Goal: Task Accomplishment & Management: Use online tool/utility

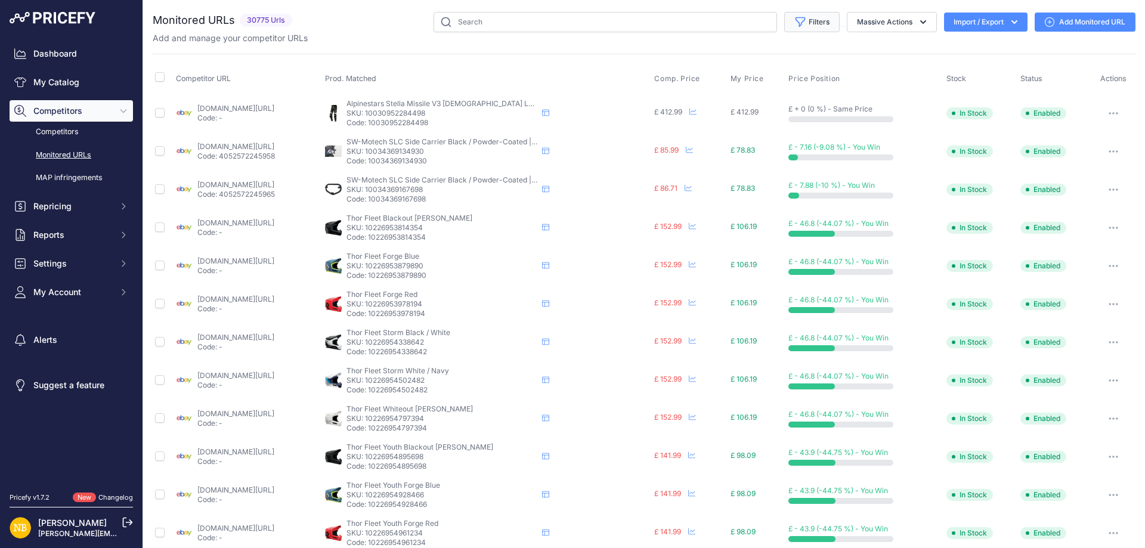
click at [797, 18] on button "Filters" at bounding box center [811, 22] width 55 height 20
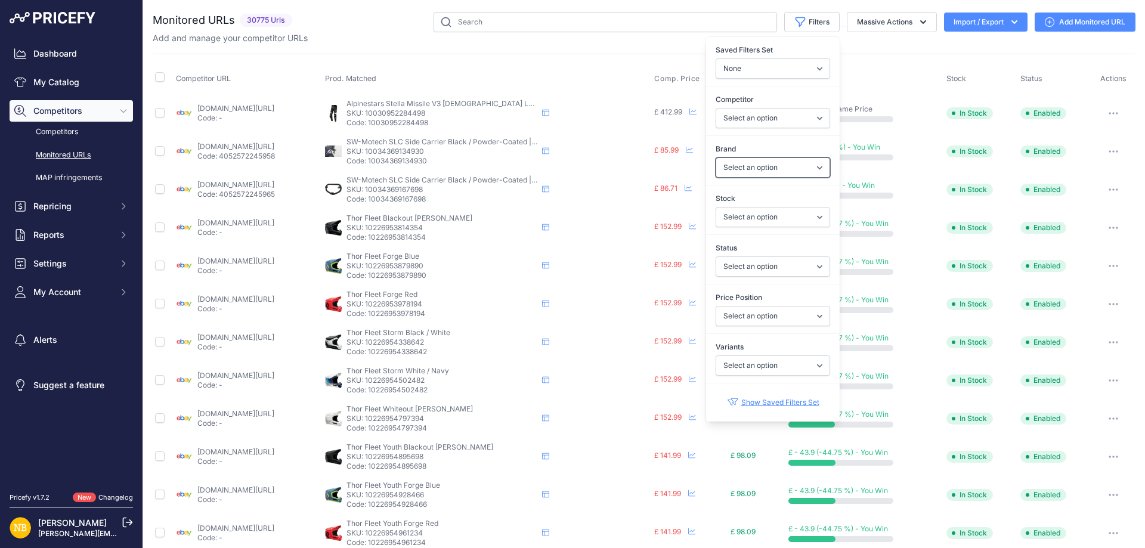
click at [736, 162] on select "Select an option 100% 13 And A Half Magazine AGV Airoh Ale Clothing Alpinestars…" at bounding box center [773, 167] width 114 height 20
select select "Nexx"
click at [716, 157] on select "Select an option 100% 13 And A Half Magazine AGV Airoh Ale Clothing Alpinestars…" at bounding box center [773, 167] width 114 height 20
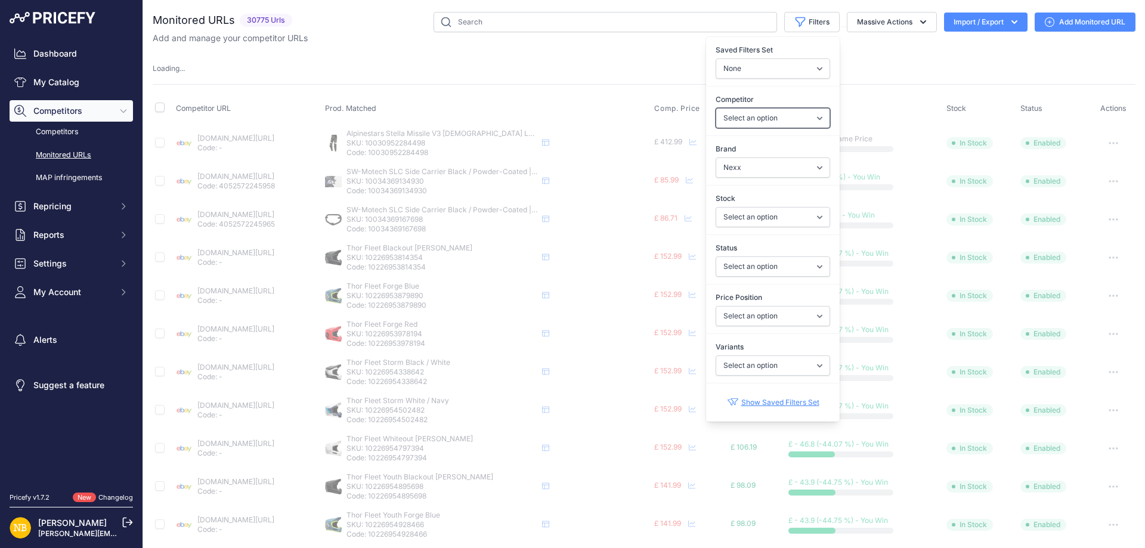
click at [748, 119] on select "Select an option [DOMAIN_NAME] [DOMAIN_NAME] [DOMAIN_NAME] [DOMAIN_NAME] [DOMAI…" at bounding box center [773, 118] width 114 height 20
select select "4347"
click at [748, 119] on select "Select an option [DOMAIN_NAME] [DOMAIN_NAME] [DOMAIN_NAME] [DOMAIN_NAME] [DOMAI…" at bounding box center [773, 118] width 114 height 20
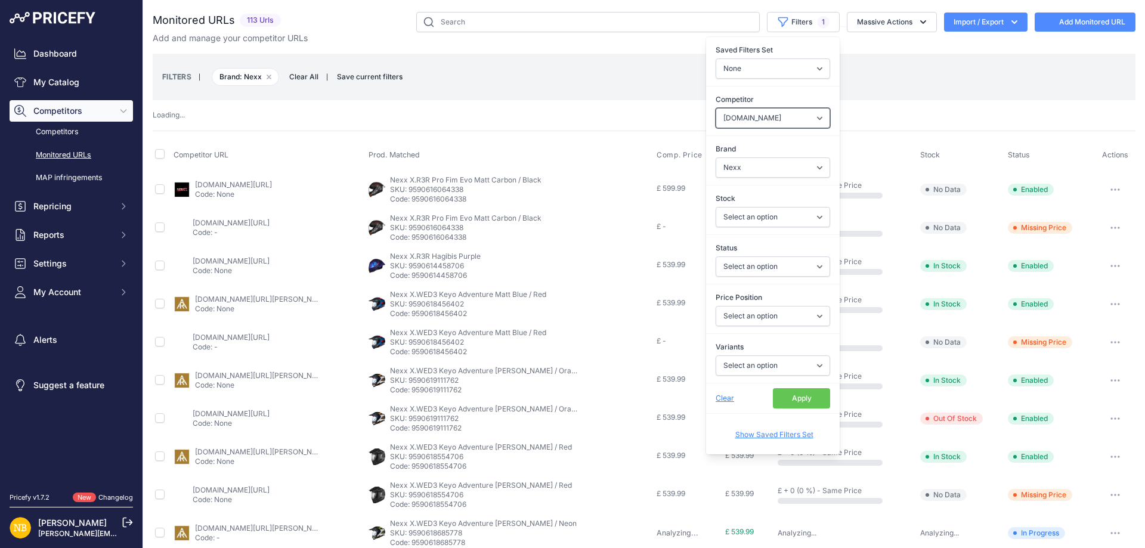
select select
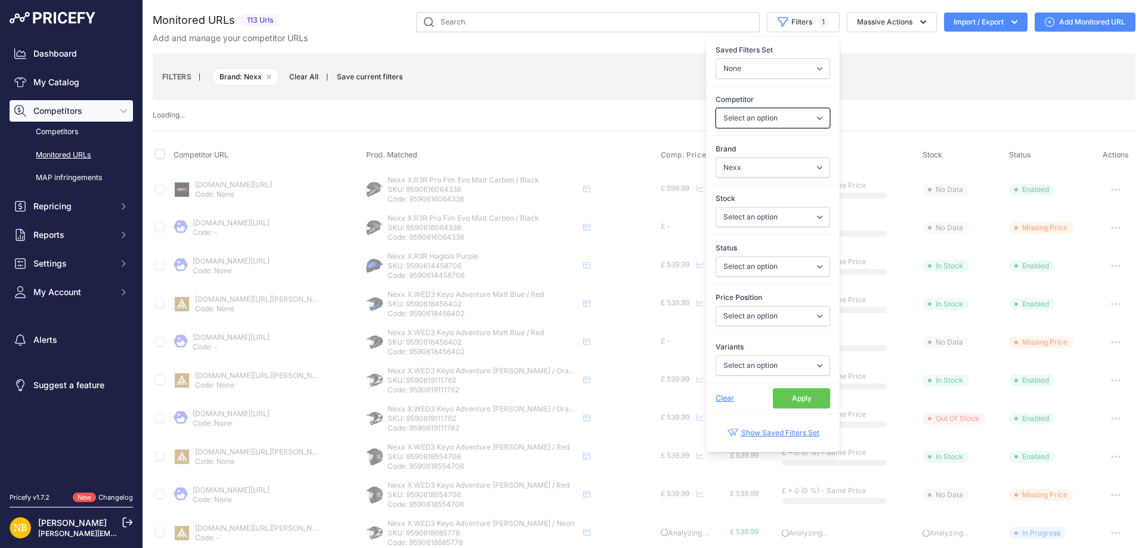
select select "4347"
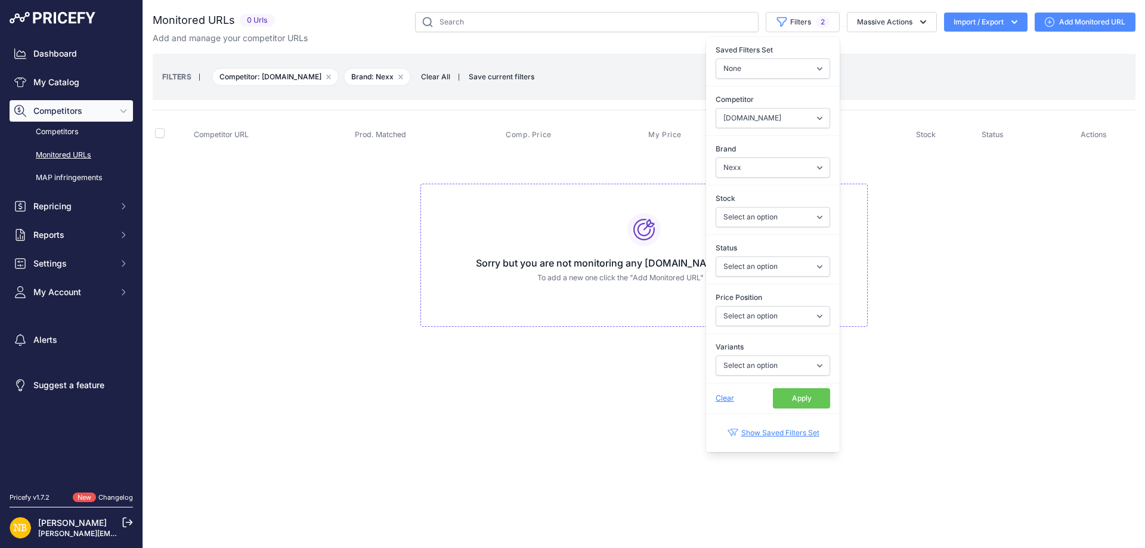
click at [807, 399] on button "Apply" at bounding box center [801, 398] width 57 height 20
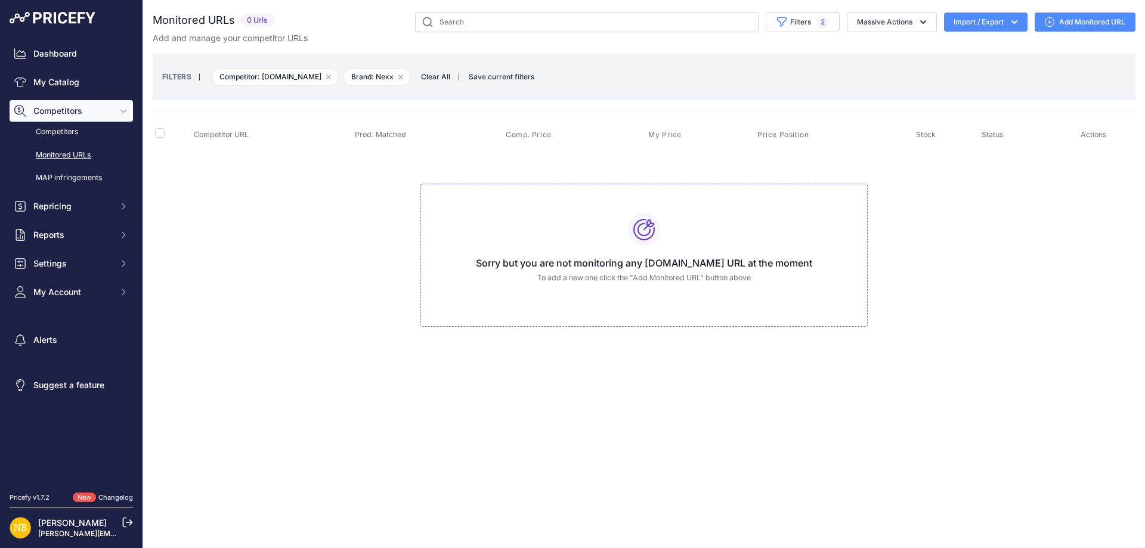
click at [431, 77] on span "Clear All" at bounding box center [435, 77] width 41 height 12
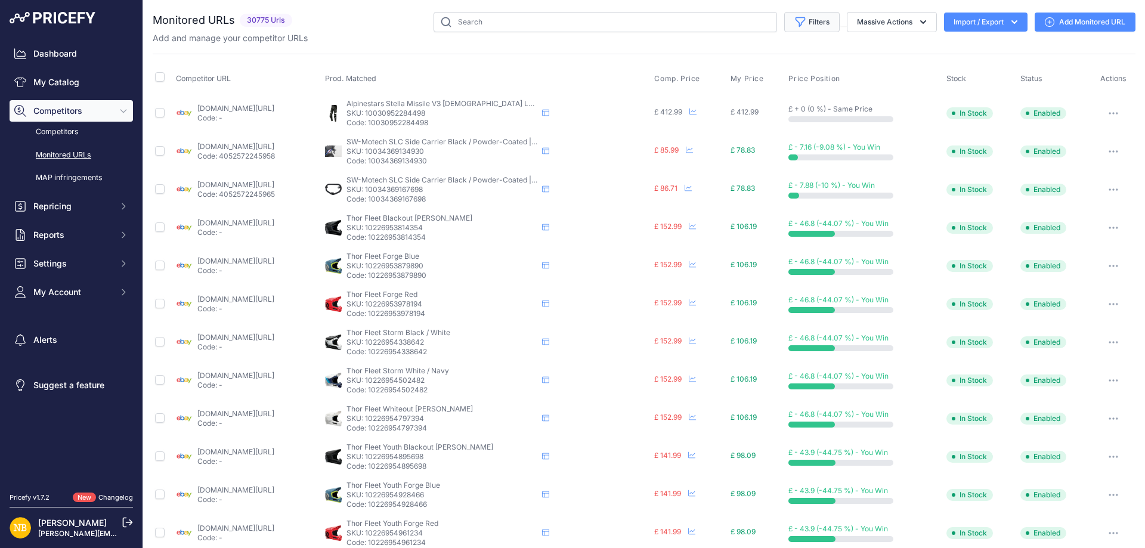
click at [794, 18] on icon "button" at bounding box center [800, 22] width 12 height 12
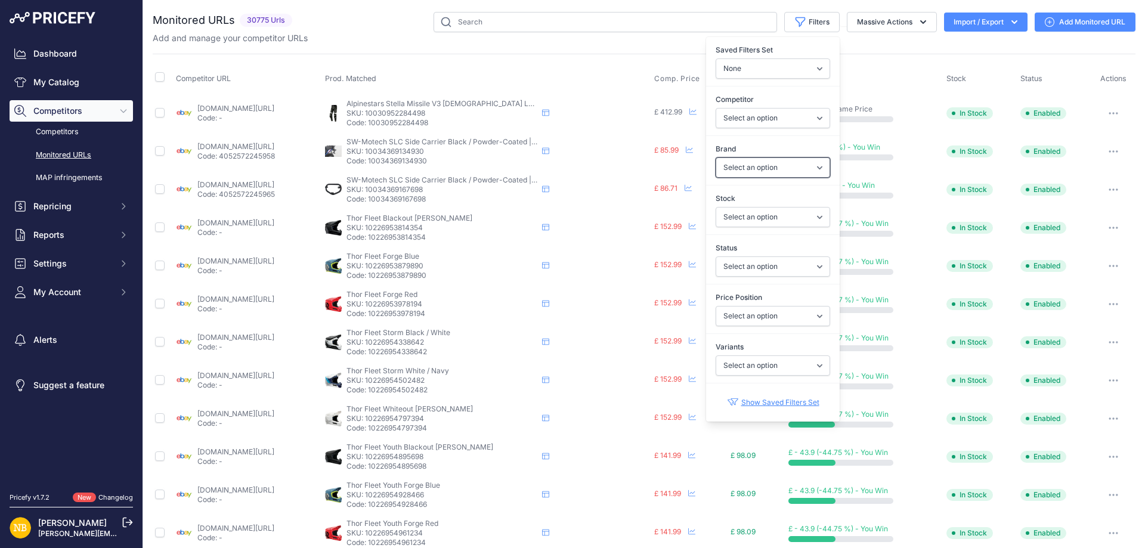
click at [742, 162] on select "Select an option 100% 13 And A Half Magazine AGV Airoh Ale Clothing Alpinestars…" at bounding box center [773, 167] width 114 height 20
select select "Macna"
click at [716, 157] on select "Select an option 100% 13 And A Half Magazine AGV Airoh Ale Clothing Alpinestars…" at bounding box center [773, 167] width 114 height 20
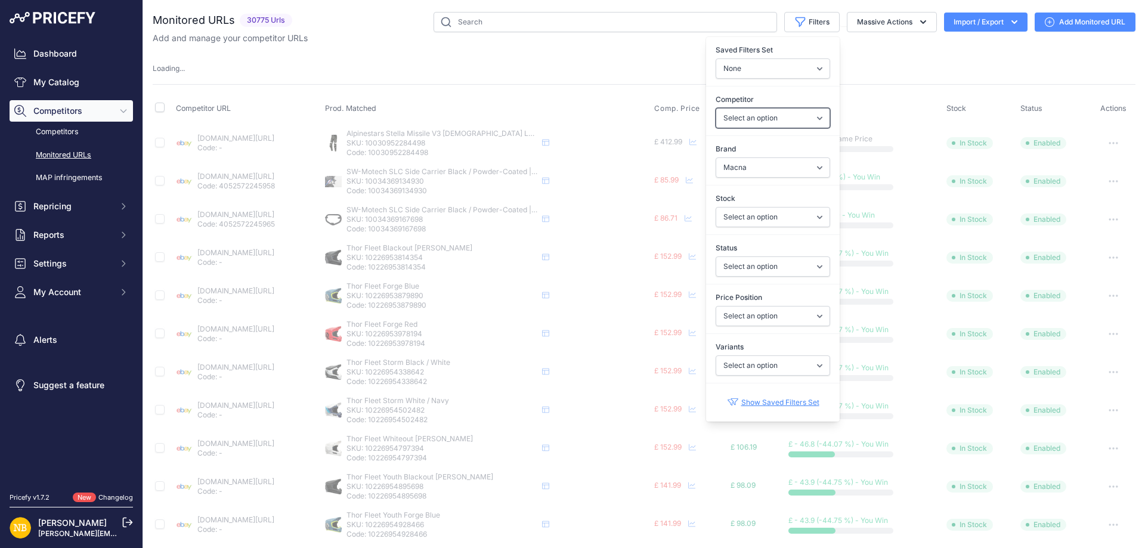
click at [758, 121] on select "Select an option [DOMAIN_NAME] [DOMAIN_NAME] [DOMAIN_NAME] [DOMAIN_NAME] [DOMAI…" at bounding box center [773, 118] width 114 height 20
select select "4354"
click at [716, 108] on select "Select an option [DOMAIN_NAME] [DOMAIN_NAME] [DOMAIN_NAME] [DOMAIN_NAME] [DOMAI…" at bounding box center [773, 118] width 114 height 20
select select
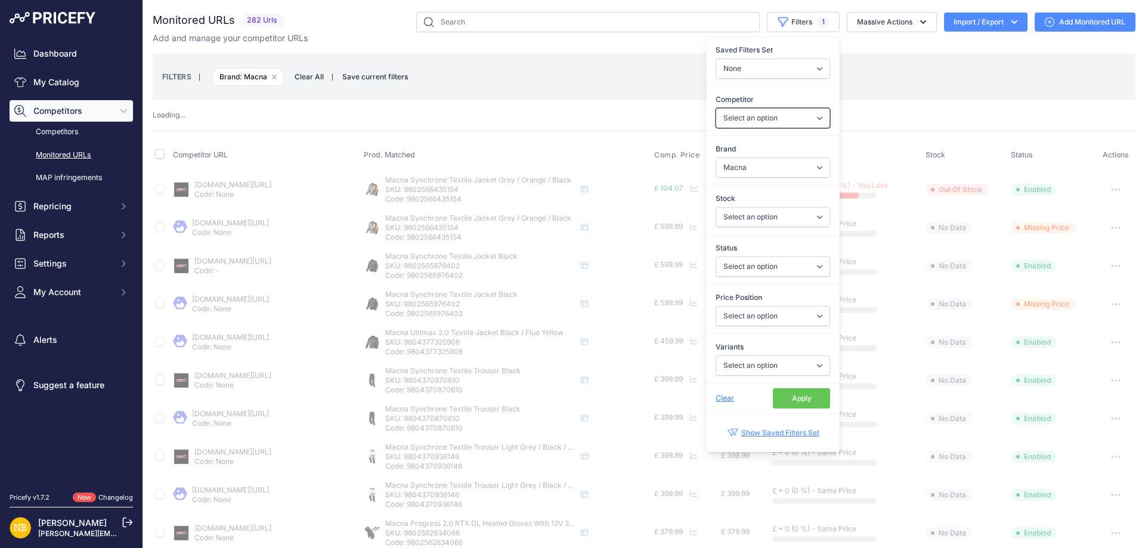
select select "4354"
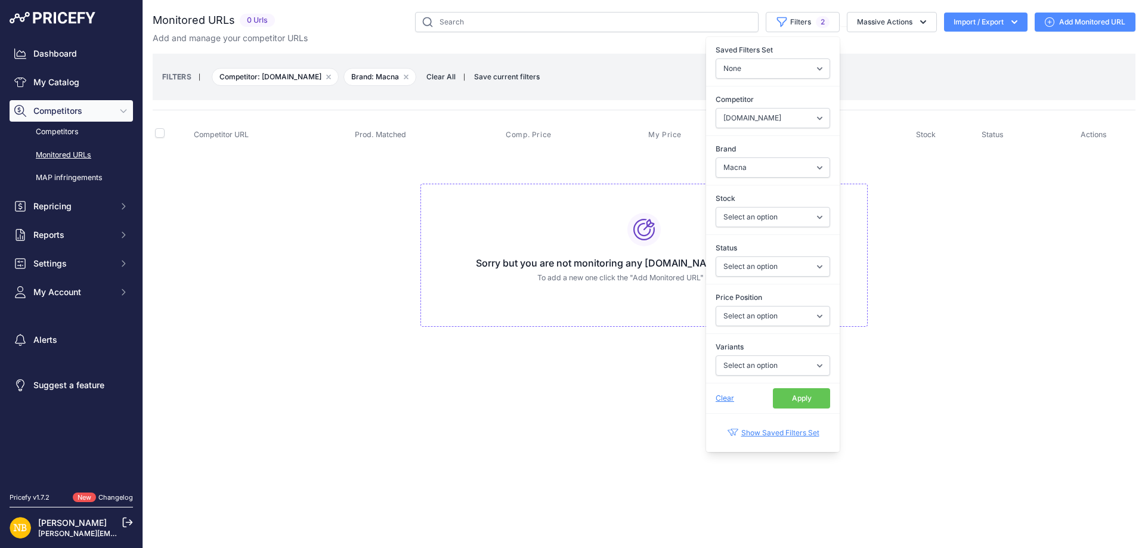
click at [799, 399] on button "Apply" at bounding box center [801, 398] width 57 height 20
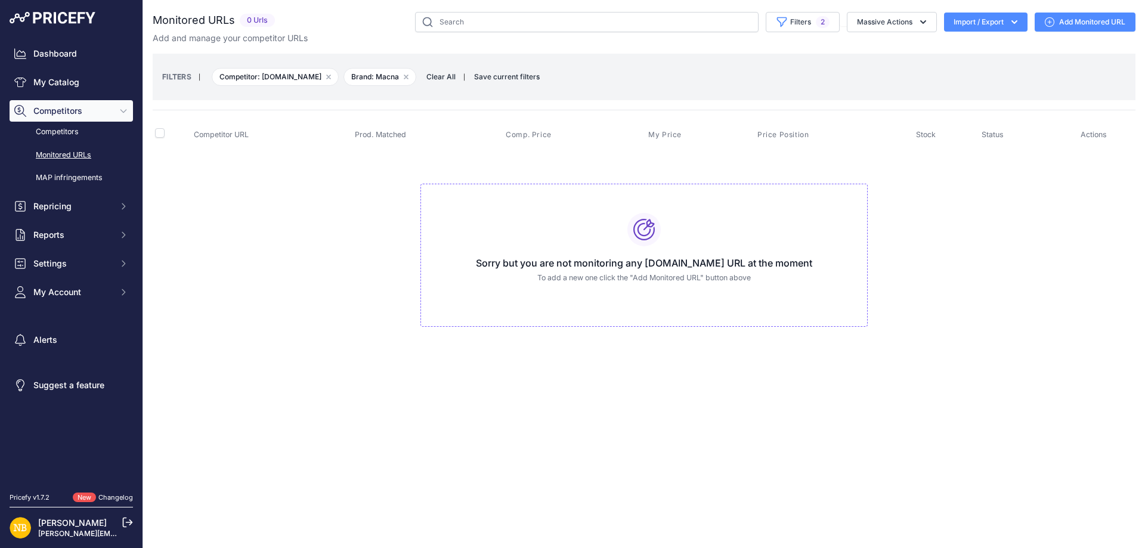
click at [451, 78] on span "Clear All" at bounding box center [440, 77] width 41 height 12
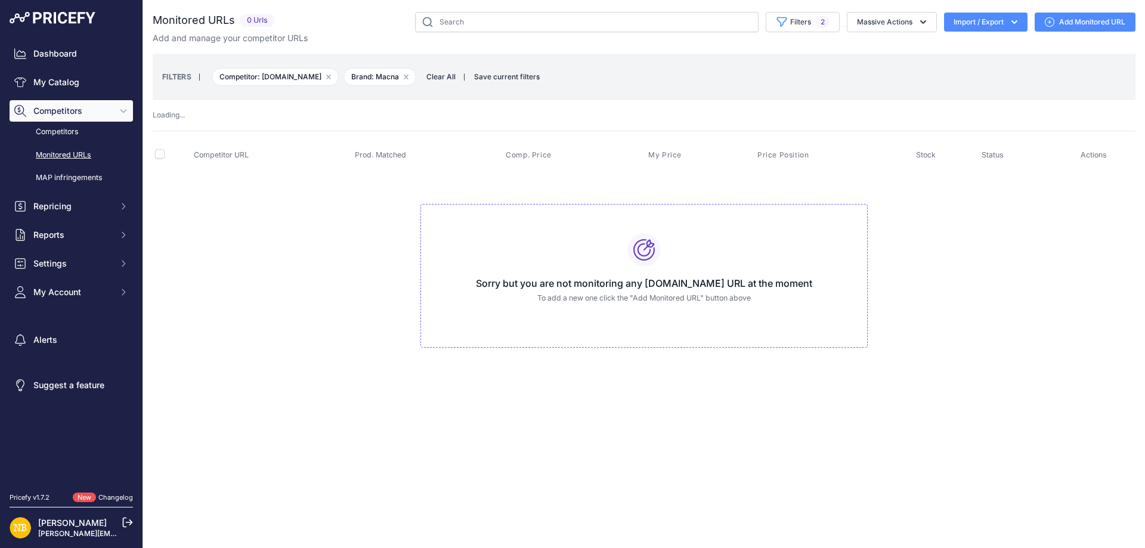
click at [453, 141] on th "Prod. Matched" at bounding box center [427, 156] width 151 height 30
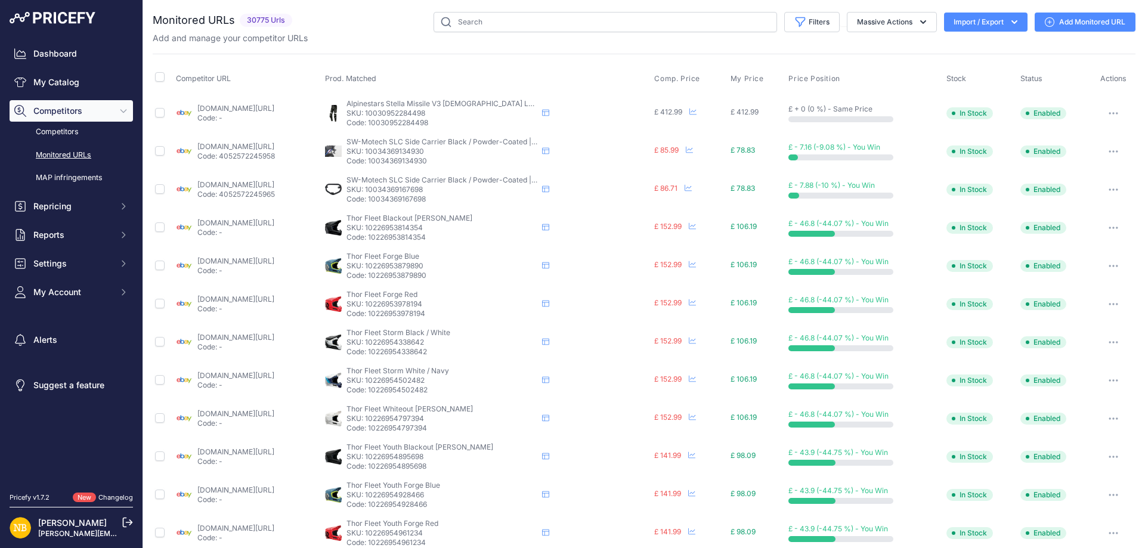
click at [840, 31] on div "Massive Actions" at bounding box center [888, 22] width 97 height 20
click at [794, 26] on icon "button" at bounding box center [800, 22] width 12 height 12
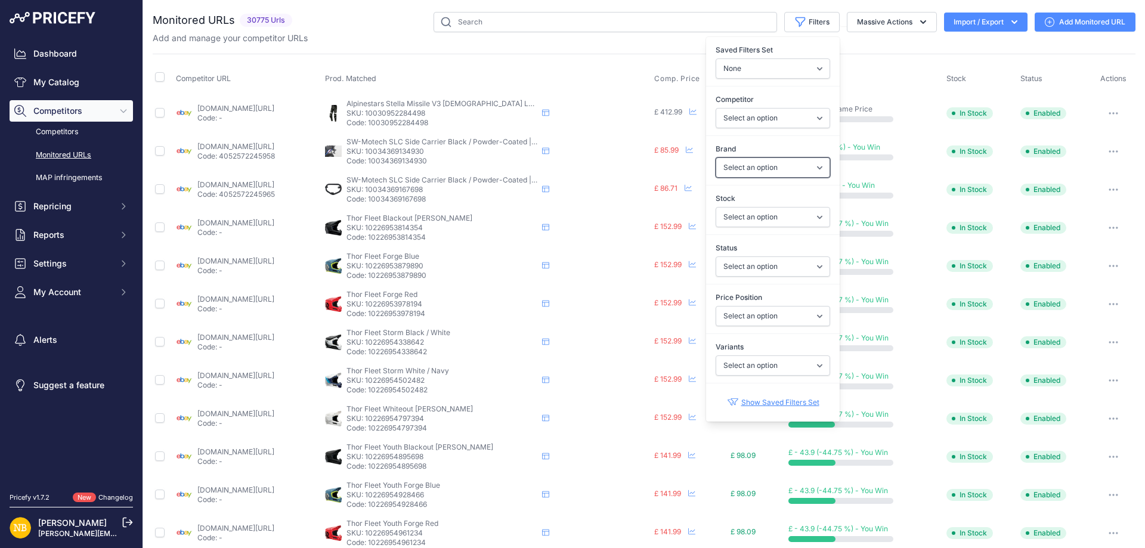
click at [739, 170] on select "Select an option 100% 13 And A Half Magazine AGV Airoh Ale Clothing Alpinestars…" at bounding box center [773, 167] width 114 height 20
select select "Forma"
click at [716, 157] on select "Select an option 100% 13 And A Half Magazine AGV Airoh Ale Clothing Alpinestars…" at bounding box center [773, 167] width 114 height 20
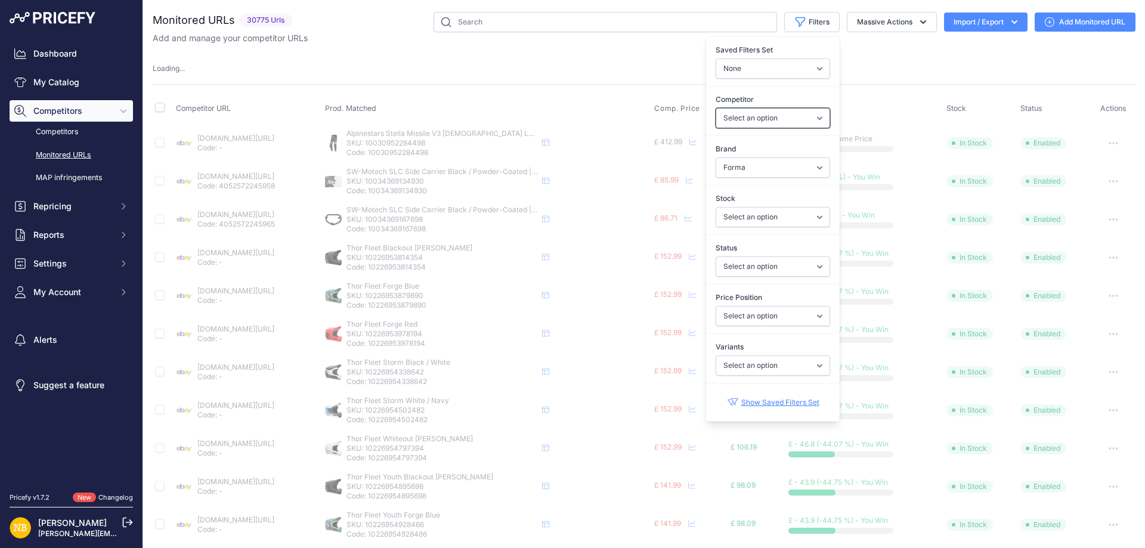
click at [751, 119] on select "Select an option [DOMAIN_NAME] [DOMAIN_NAME] [DOMAIN_NAME] [DOMAIN_NAME] [DOMAI…" at bounding box center [773, 118] width 114 height 20
select select "15386"
click at [716, 108] on select "Select an option [DOMAIN_NAME] [DOMAIN_NAME] [DOMAIN_NAME] [DOMAIN_NAME] [DOMAI…" at bounding box center [773, 118] width 114 height 20
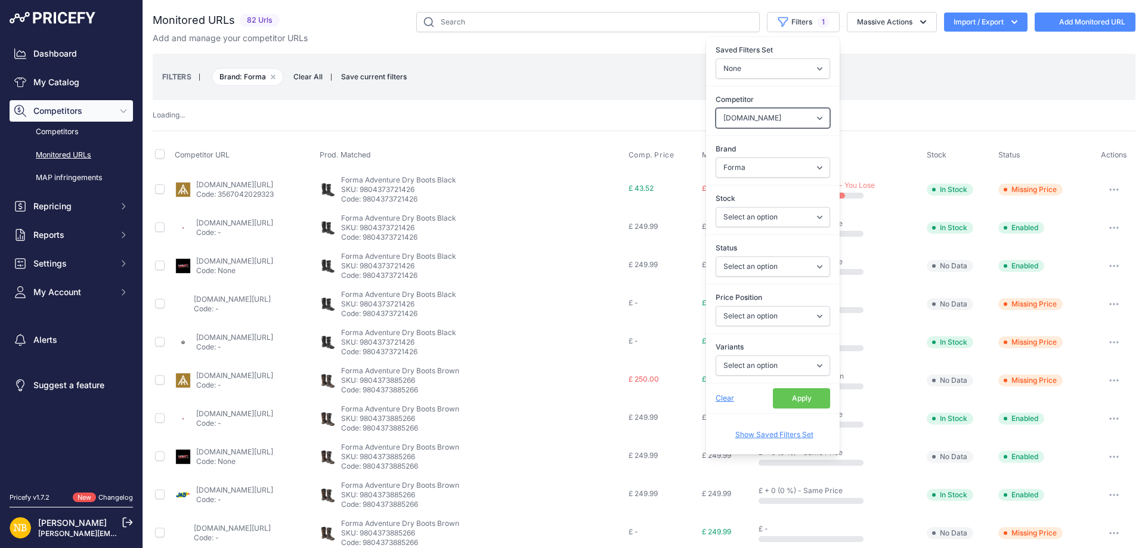
select select
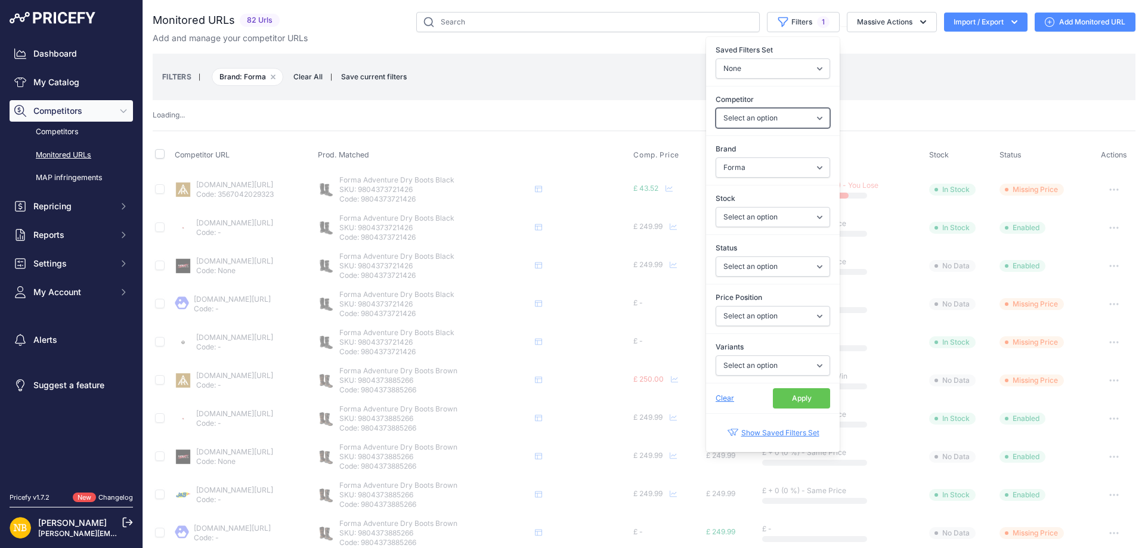
select select "15386"
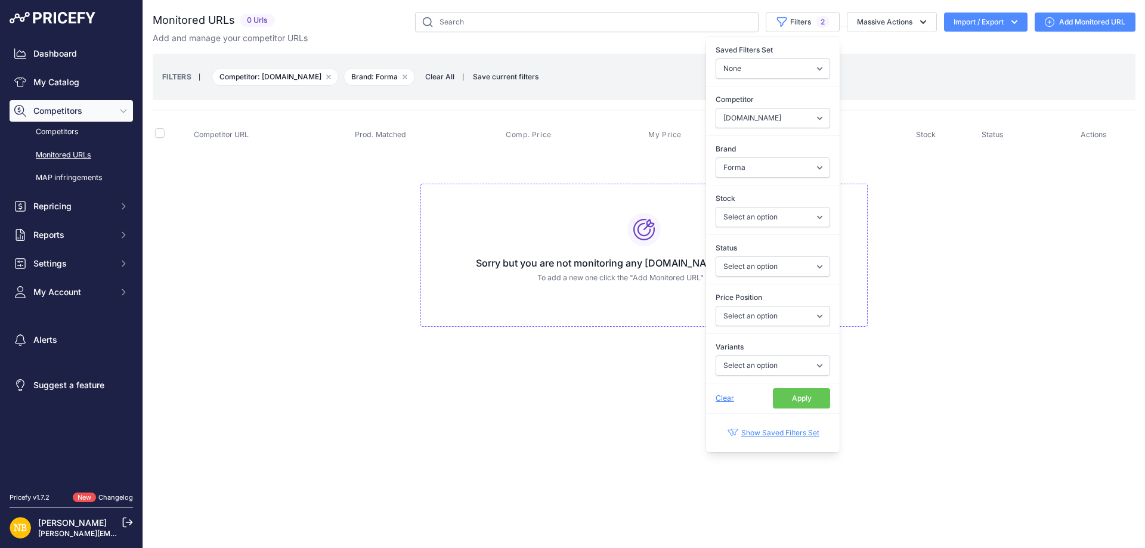
click at [795, 398] on button "Apply" at bounding box center [801, 398] width 57 height 20
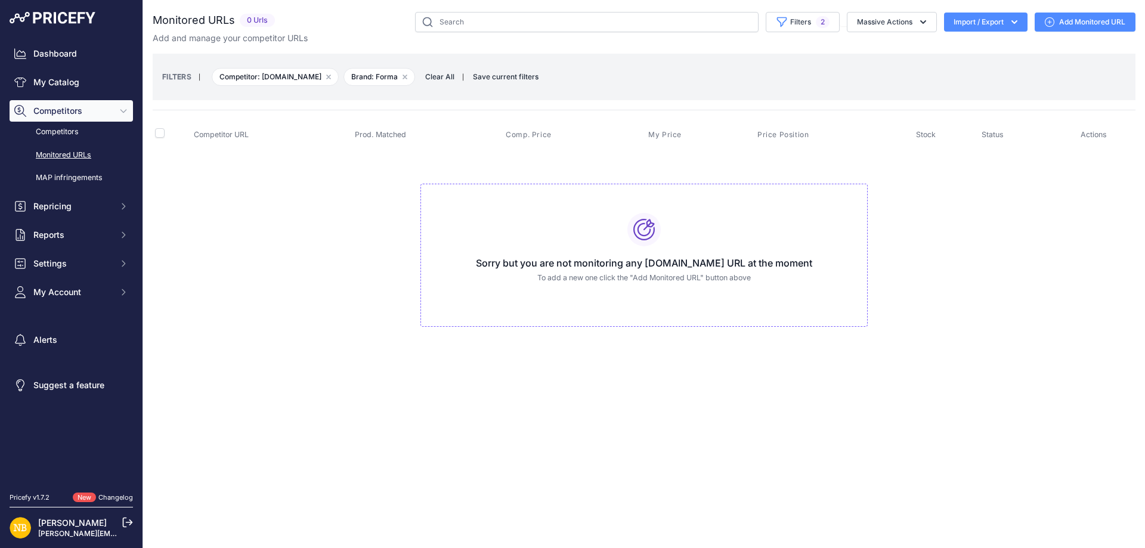
click at [448, 76] on span "Clear All" at bounding box center [439, 77] width 41 height 12
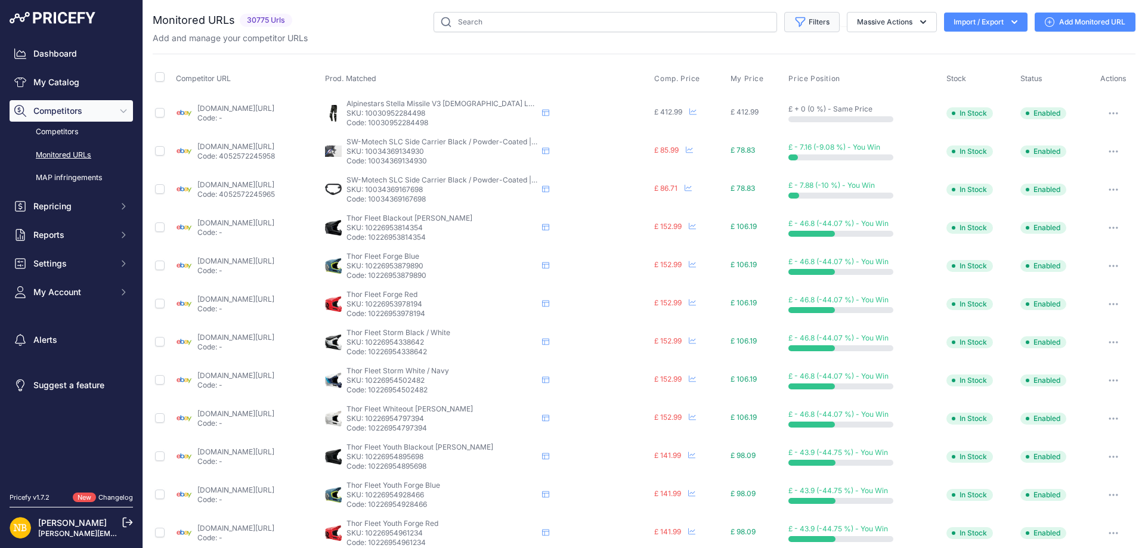
click at [810, 21] on button "Filters" at bounding box center [811, 22] width 55 height 20
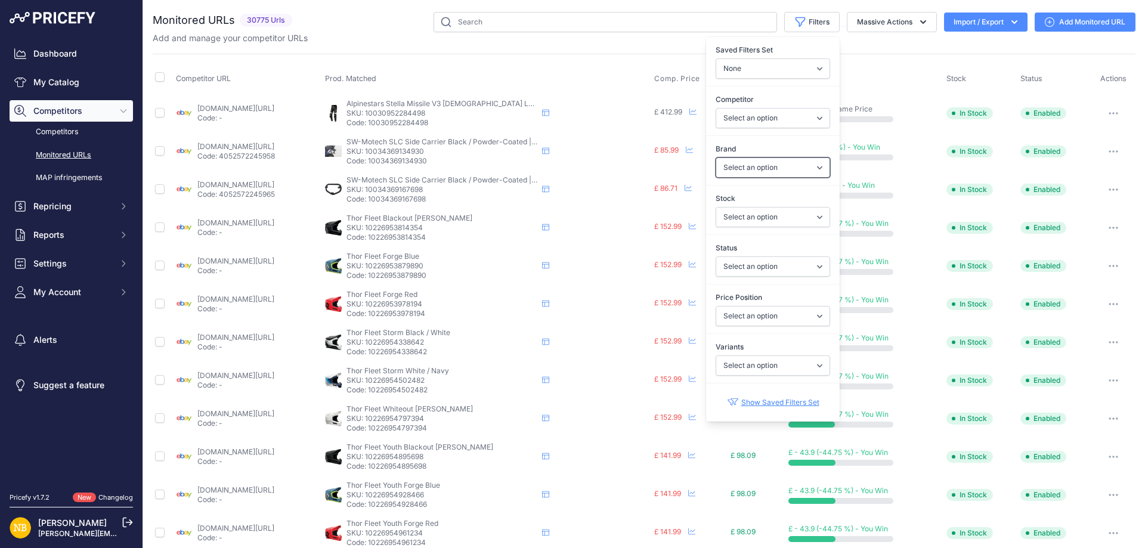
click at [735, 172] on select "Select an option 100% 13 And A Half Magazine AGV Airoh Ale Clothing Alpinestars…" at bounding box center [773, 167] width 114 height 20
select select "Macna"
click at [716, 157] on select "Select an option 100% 13 And A Half Magazine AGV Airoh Ale Clothing Alpinestars…" at bounding box center [773, 167] width 114 height 20
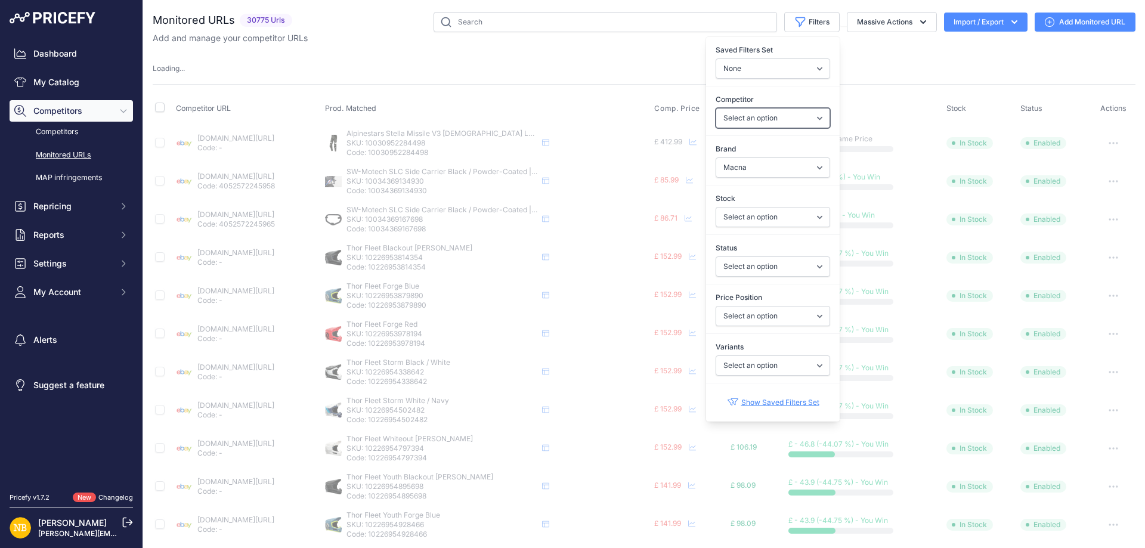
click at [741, 121] on select "Select an option [DOMAIN_NAME] [DOMAIN_NAME] [DOMAIN_NAME] [DOMAIN_NAME] [DOMAI…" at bounding box center [773, 118] width 114 height 20
select select "4354"
click at [716, 108] on select "Select an option [DOMAIN_NAME] [DOMAIN_NAME] [DOMAIN_NAME] [DOMAIN_NAME] [DOMAI…" at bounding box center [773, 118] width 114 height 20
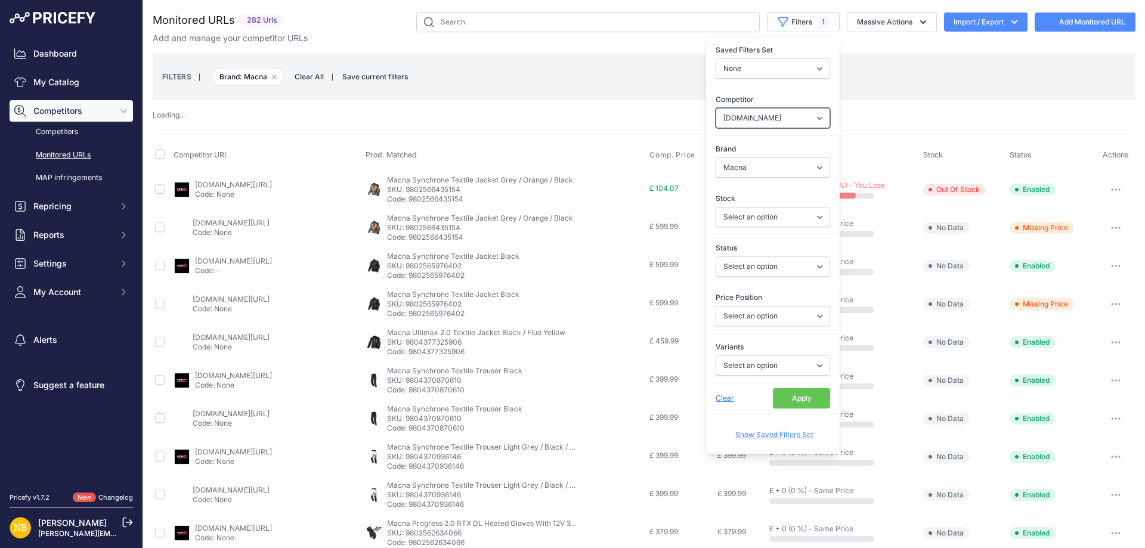
select select
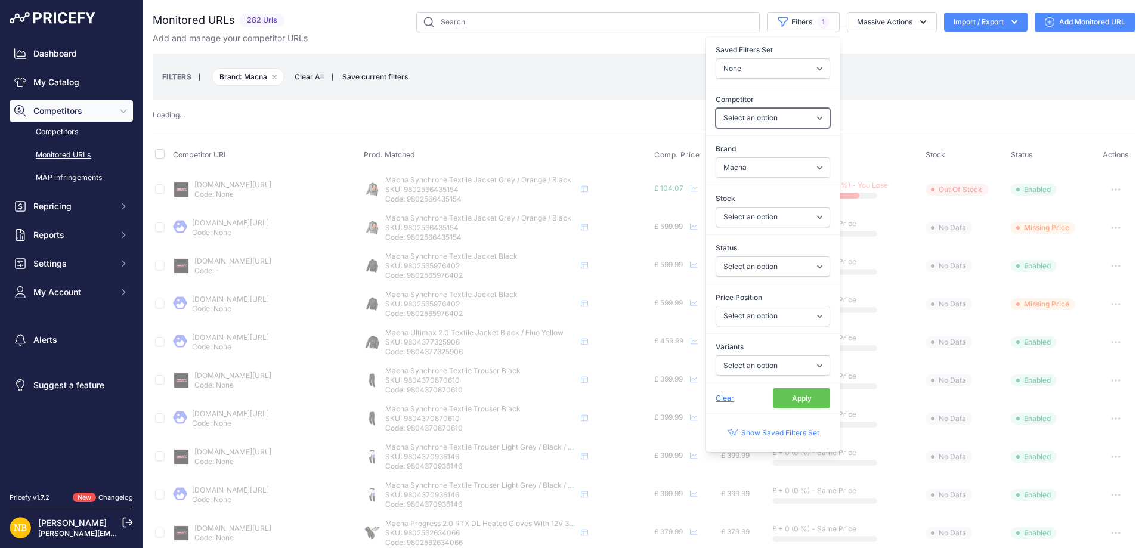
select select "4354"
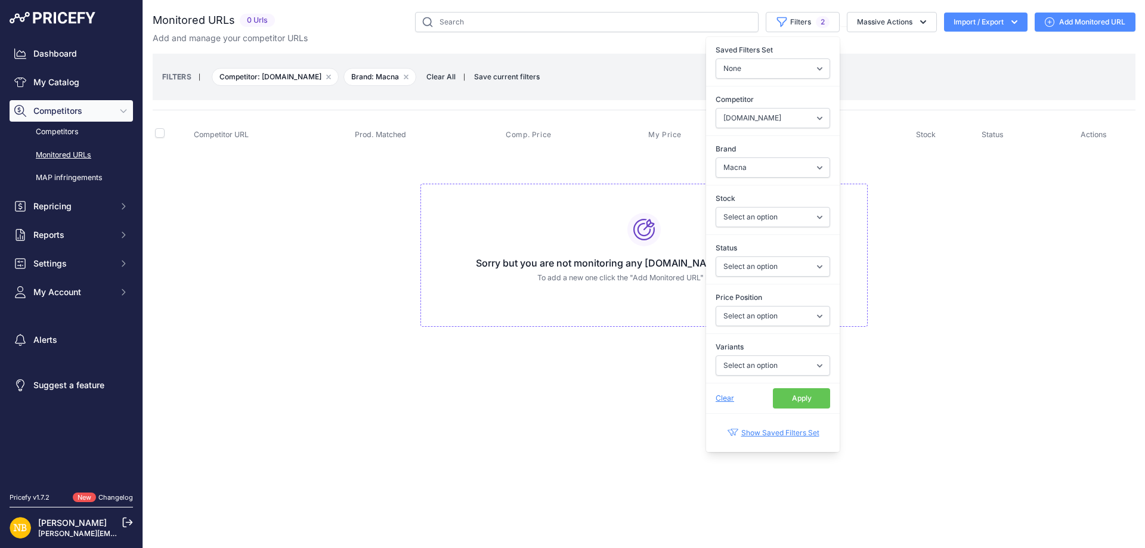
click at [793, 398] on button "Apply" at bounding box center [801, 398] width 57 height 20
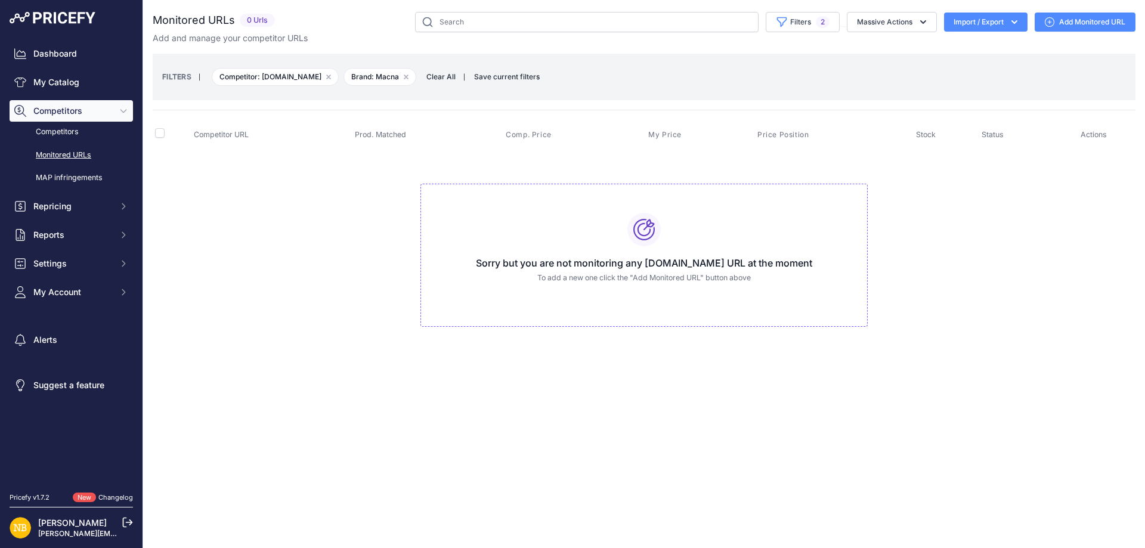
click at [642, 440] on div "Close You are not connected to the internet." at bounding box center [644, 274] width 1002 height 548
click at [258, 357] on div "You are not connected to the internet. Monitored URLs" at bounding box center [644, 181] width 983 height 363
click at [444, 77] on span "Clear All" at bounding box center [440, 77] width 41 height 12
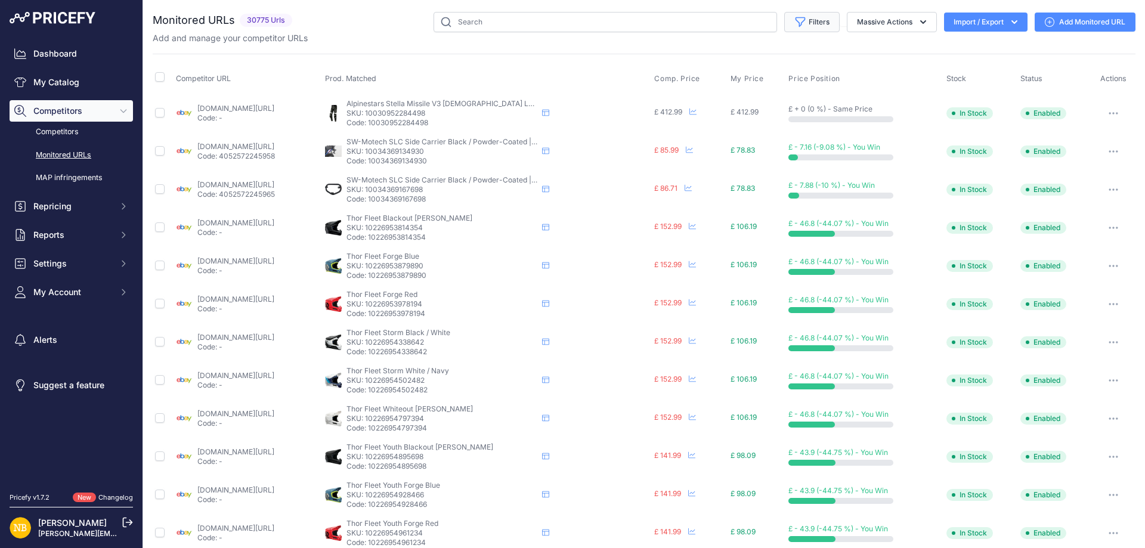
click at [803, 30] on button "Filters" at bounding box center [811, 22] width 55 height 20
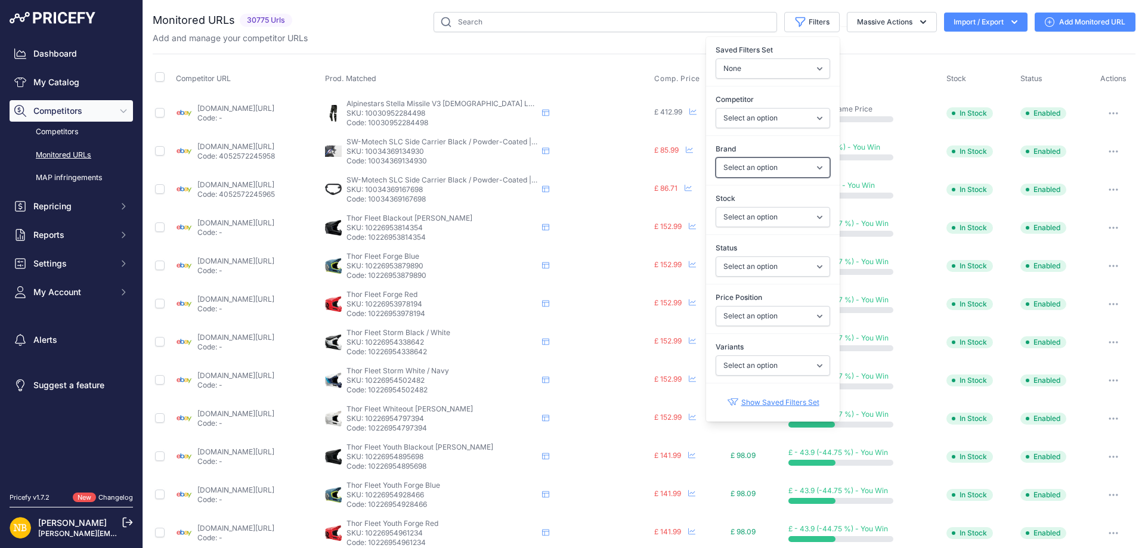
click at [730, 168] on select "Select an option 100% 13 And A Half Magazine AGV Airoh Ale Clothing Alpinestars…" at bounding box center [773, 167] width 114 height 20
select select "Schuberth"
click at [716, 157] on select "Select an option 100% 13 And A Half Magazine AGV Airoh Ale Clothing Alpinestars…" at bounding box center [773, 167] width 114 height 20
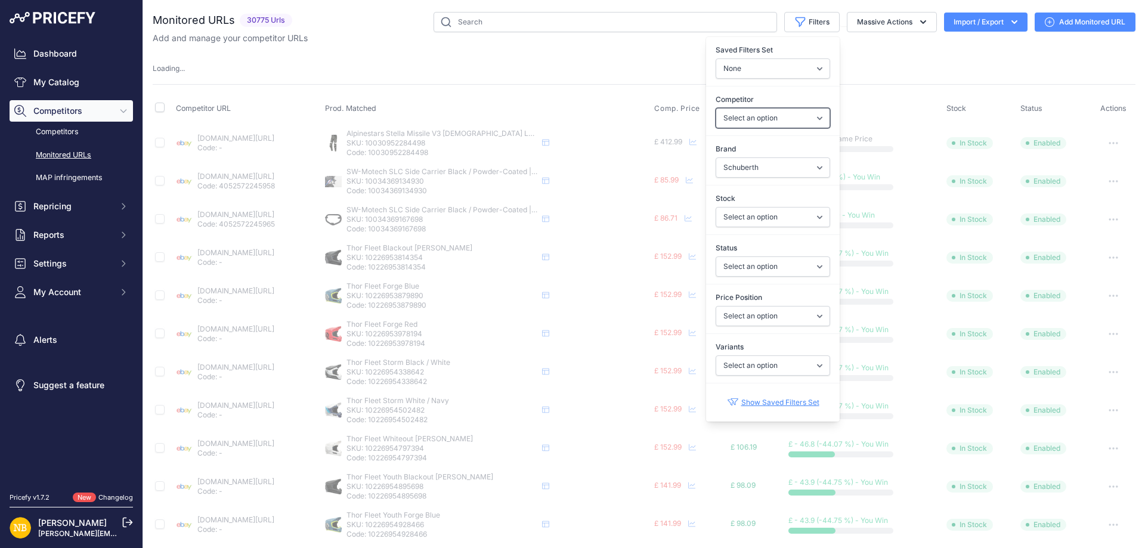
click at [720, 119] on select "Select an option [DOMAIN_NAME] [DOMAIN_NAME] [DOMAIN_NAME] [DOMAIN_NAME] [DOMAI…" at bounding box center [773, 118] width 114 height 20
select select "4341"
click at [720, 119] on select "Select an option [DOMAIN_NAME] [DOMAIN_NAME] [DOMAIN_NAME] [DOMAIN_NAME] [DOMAI…" at bounding box center [773, 118] width 114 height 20
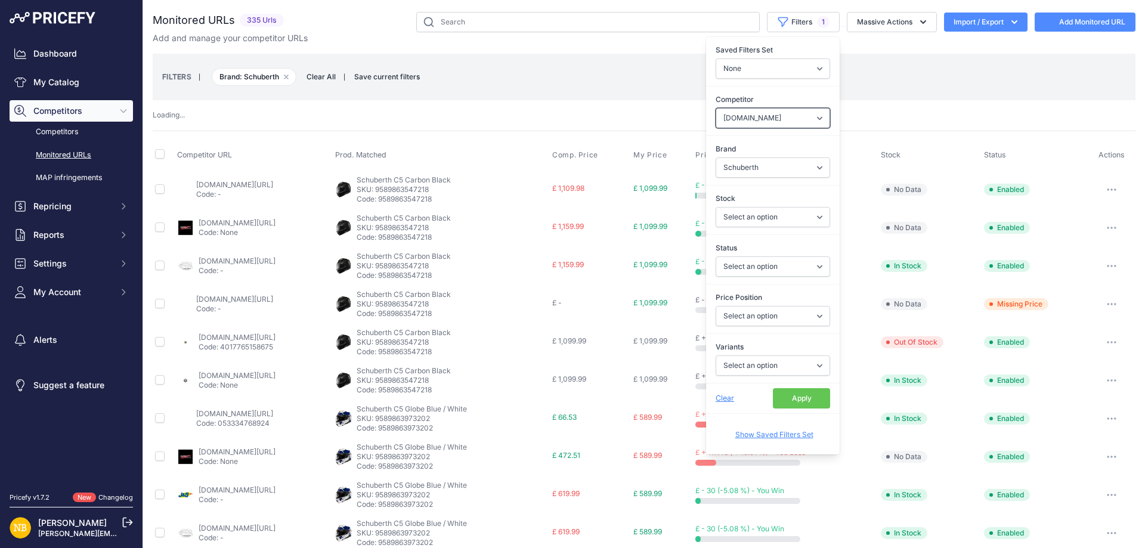
select select
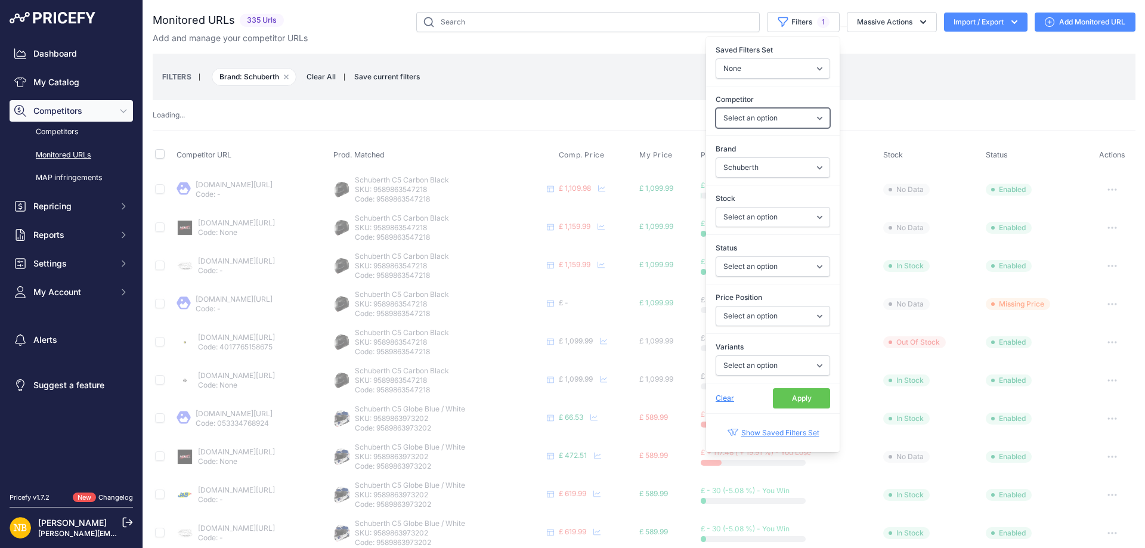
select select "4341"
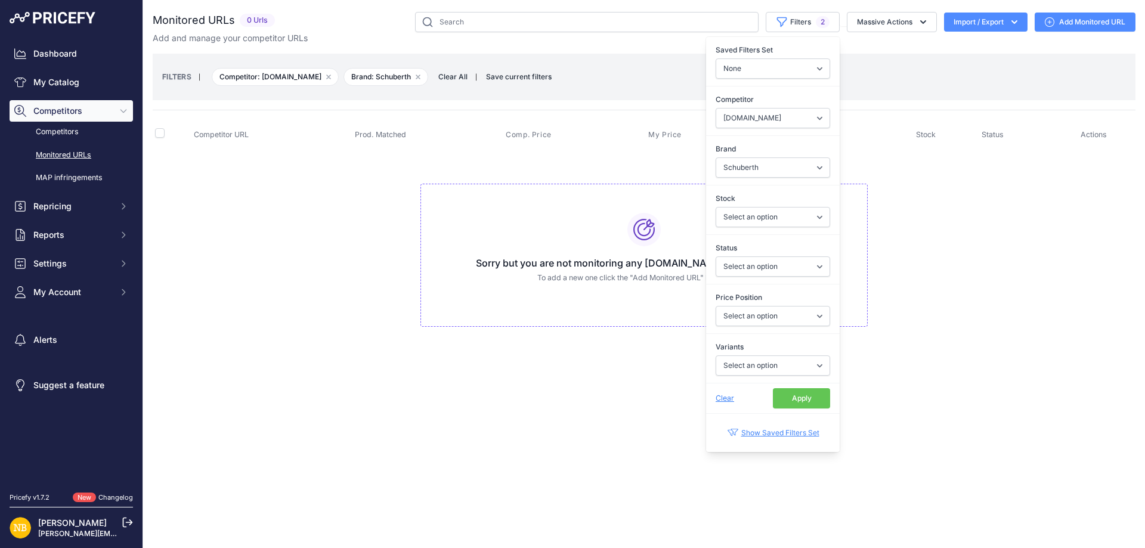
click at [791, 400] on button "Apply" at bounding box center [801, 398] width 57 height 20
